Goal: Book appointment/travel/reservation

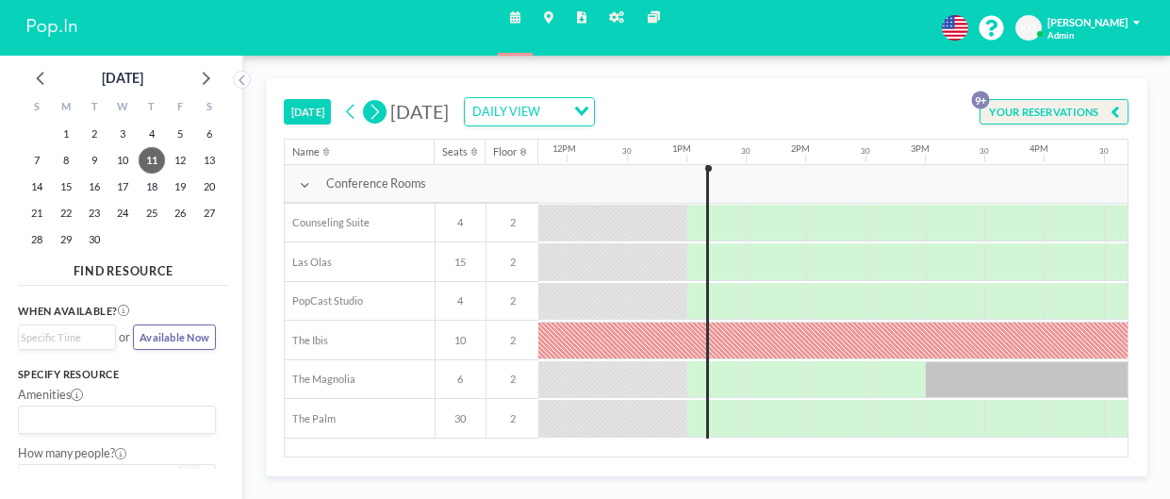
scroll to position [0, 1413]
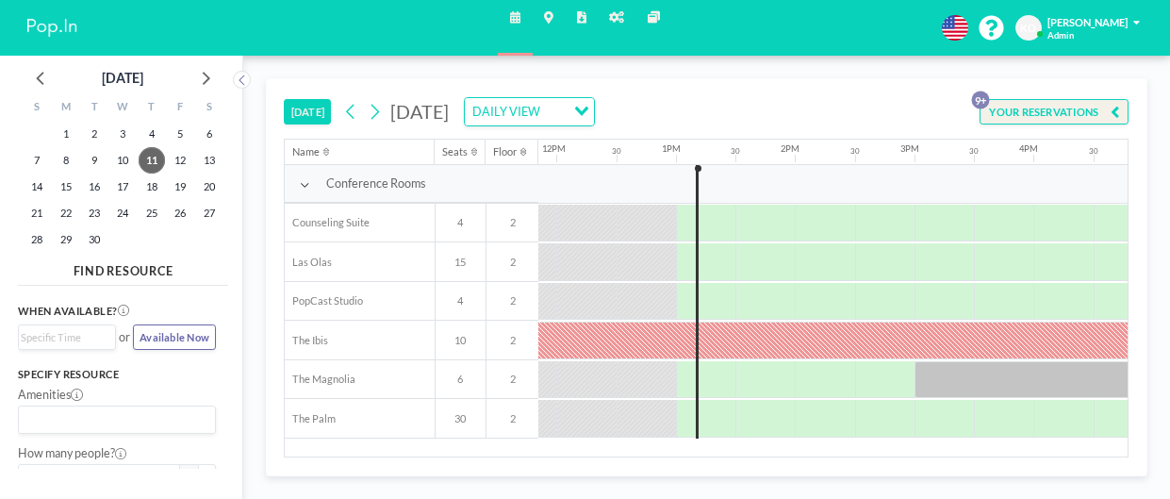
click at [321, 109] on button "[DATE]" at bounding box center [307, 112] width 47 height 26
click at [738, 259] on div at bounding box center [764, 262] width 59 height 38
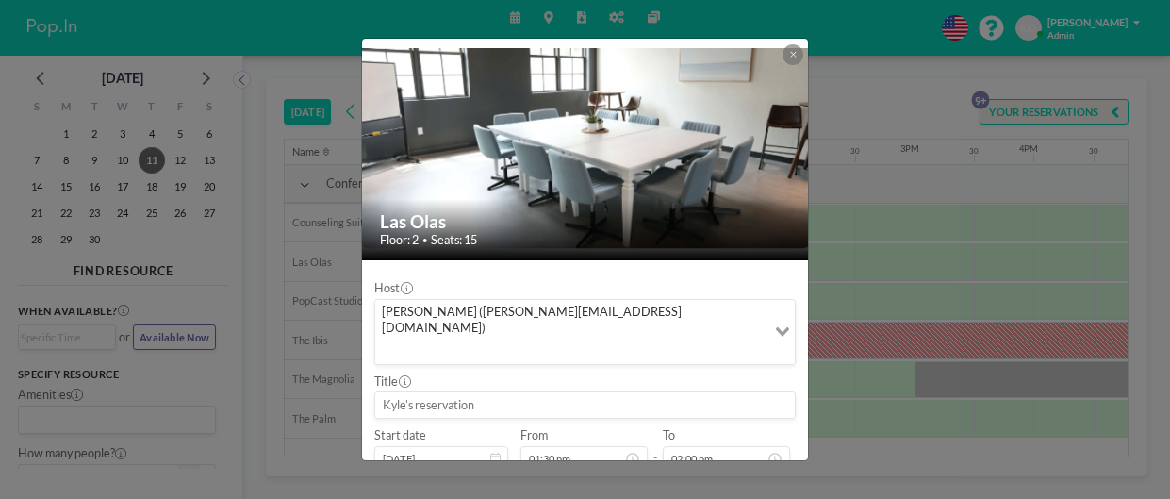
click at [530, 392] on input at bounding box center [584, 404] width 419 height 25
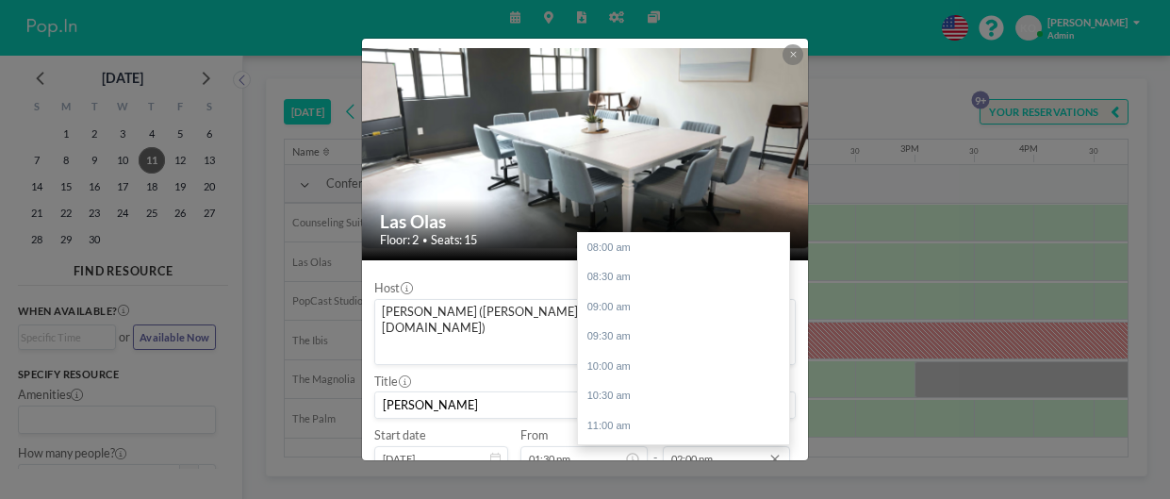
scroll to position [352, 0]
type input "[PERSON_NAME]"
click at [732, 446] on input "02:00 pm" at bounding box center [725, 458] width 127 height 25
click at [626, 267] on div "02:30 pm" at bounding box center [683, 282] width 211 height 30
type input "02:30 pm"
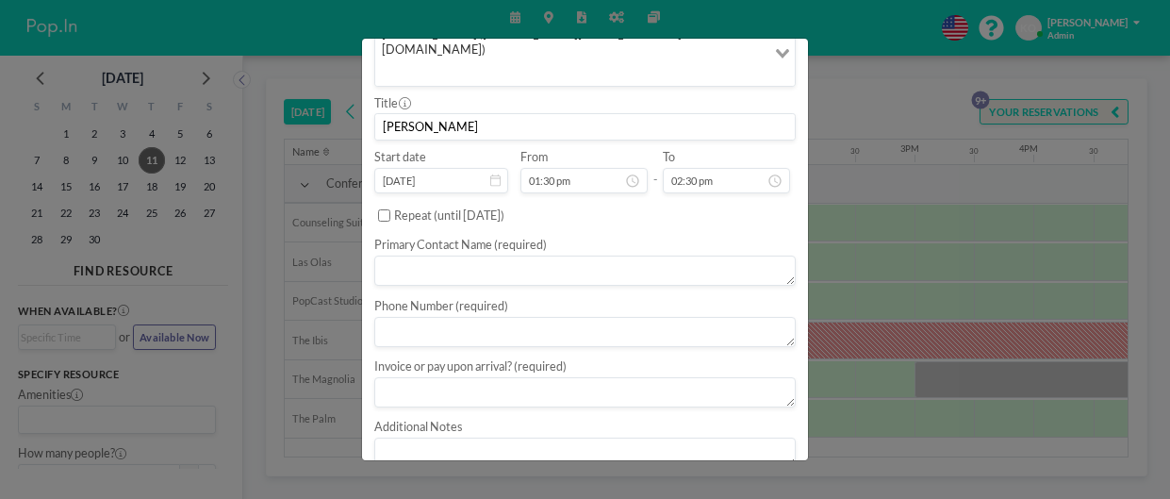
scroll to position [279, 0]
click at [467, 254] on textarea at bounding box center [584, 269] width 421 height 30
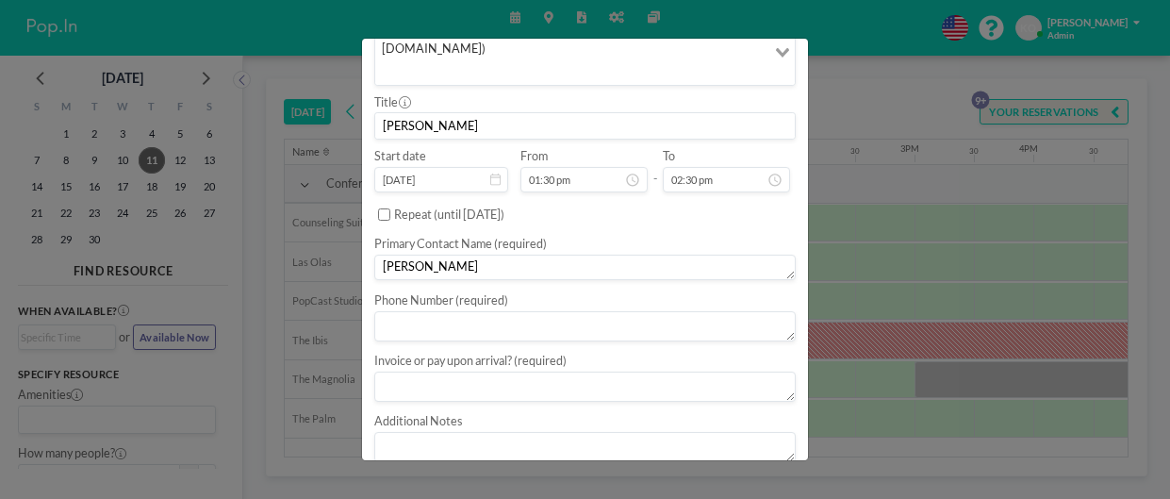
type textarea "[PERSON_NAME]"
click at [443, 311] on textarea at bounding box center [584, 326] width 421 height 30
type textarea "6787739494"
click at [457, 367] on div at bounding box center [584, 384] width 421 height 34
click at [458, 367] on textarea at bounding box center [584, 382] width 421 height 30
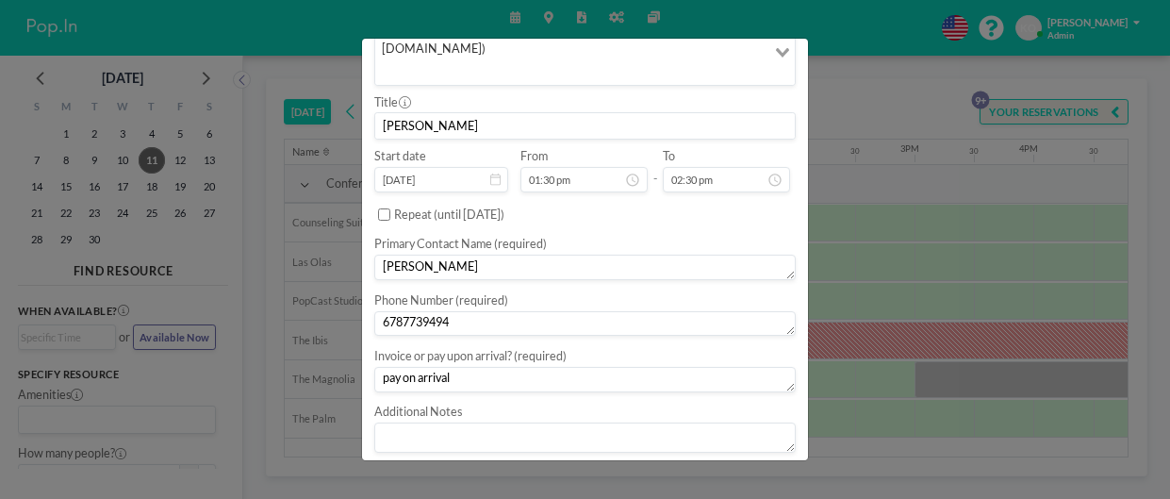
type textarea "pay on arrival"
click at [766, 467] on button "BOOK NOW" at bounding box center [757, 480] width 75 height 26
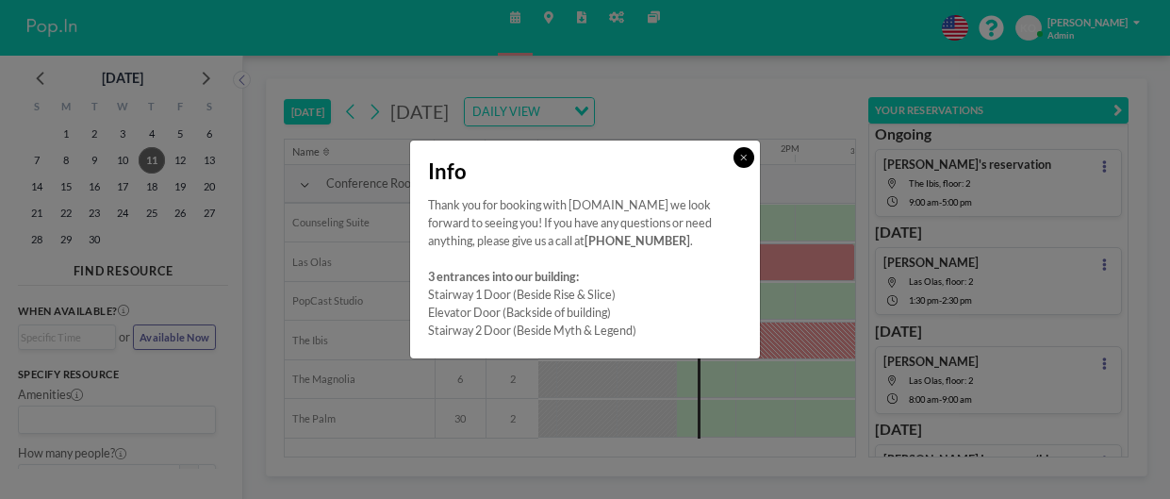
click at [745, 165] on button at bounding box center [743, 157] width 21 height 21
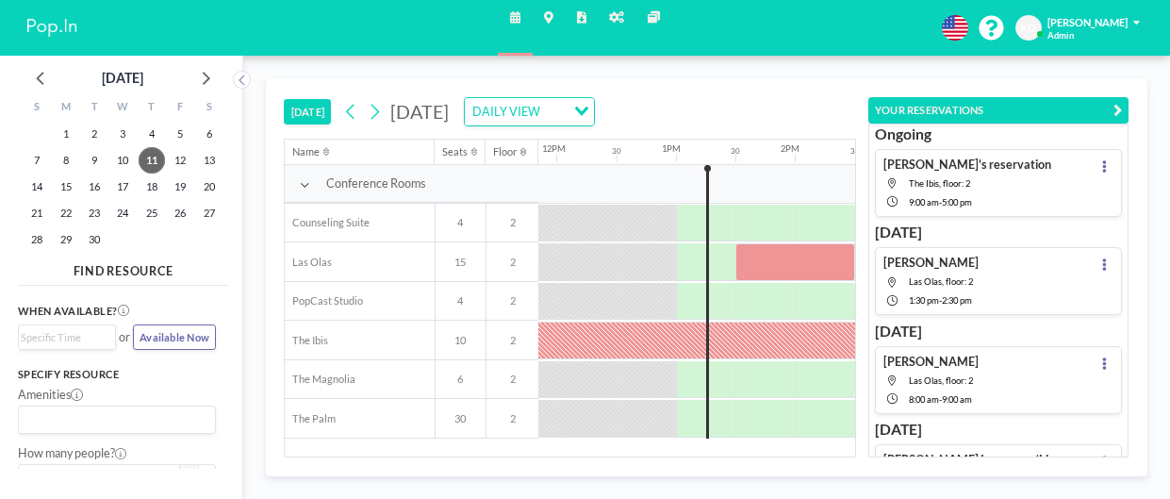
click at [745, 165] on div "Conference Rooms" at bounding box center [429, 184] width 3115 height 39
